Goal: Task Accomplishment & Management: Manage account settings

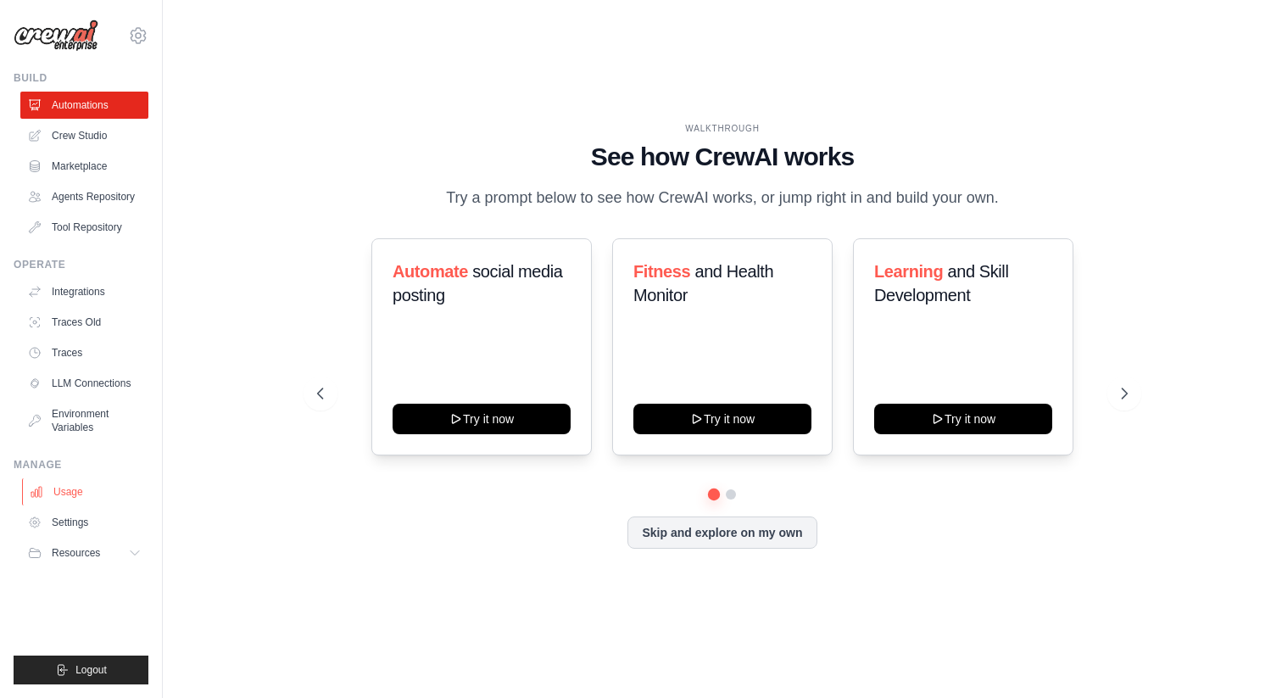
click at [76, 494] on link "Usage" at bounding box center [86, 491] width 128 height 27
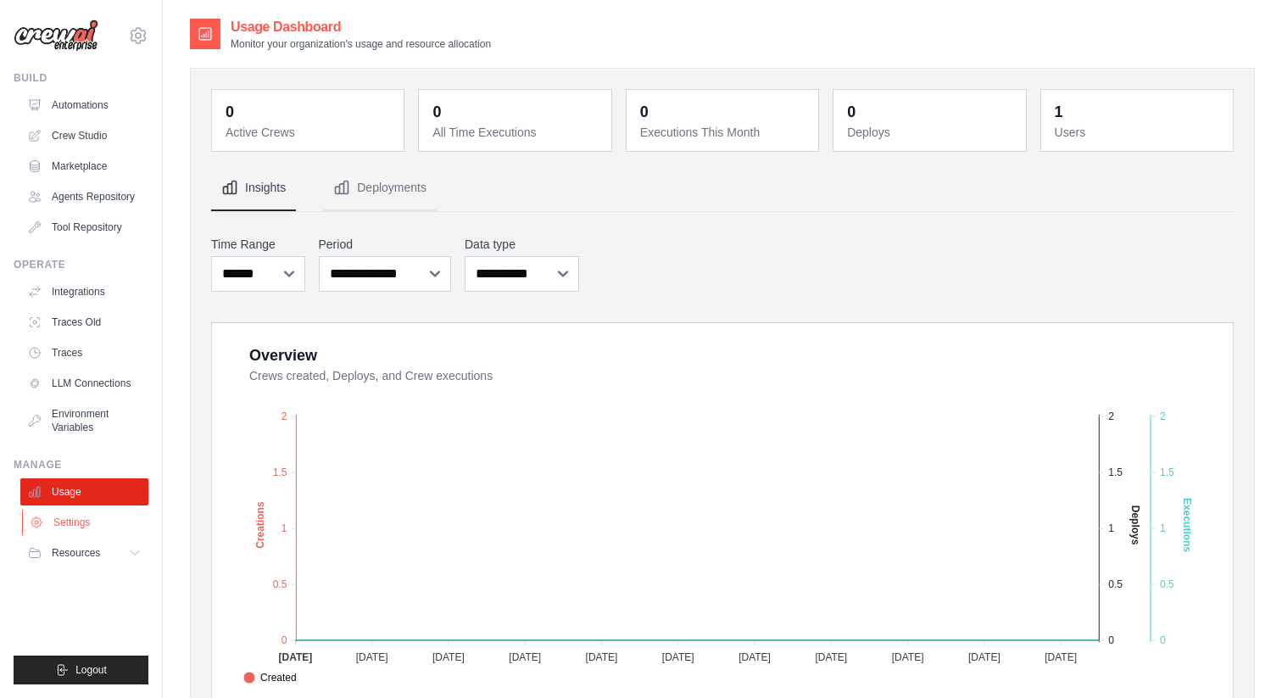
click at [72, 522] on link "Settings" at bounding box center [86, 522] width 128 height 27
